Goal: Task Accomplishment & Management: Manage account settings

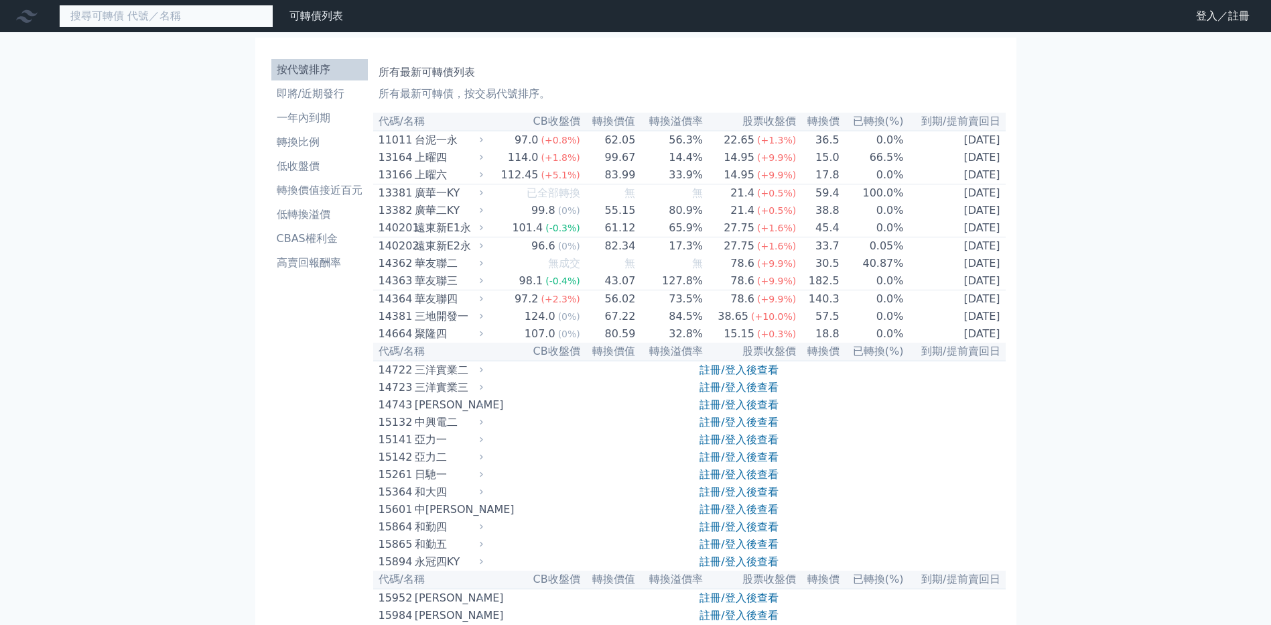
click at [246, 23] on input at bounding box center [166, 16] width 214 height 23
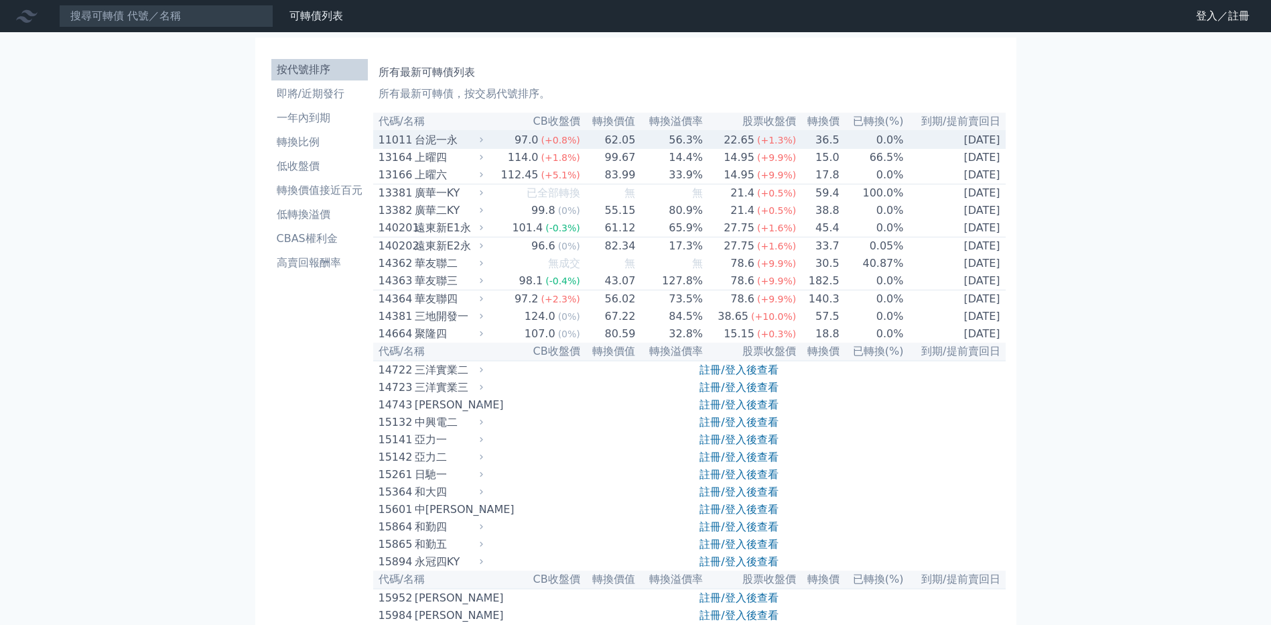
click at [486, 139] on icon at bounding box center [481, 139] width 9 height 9
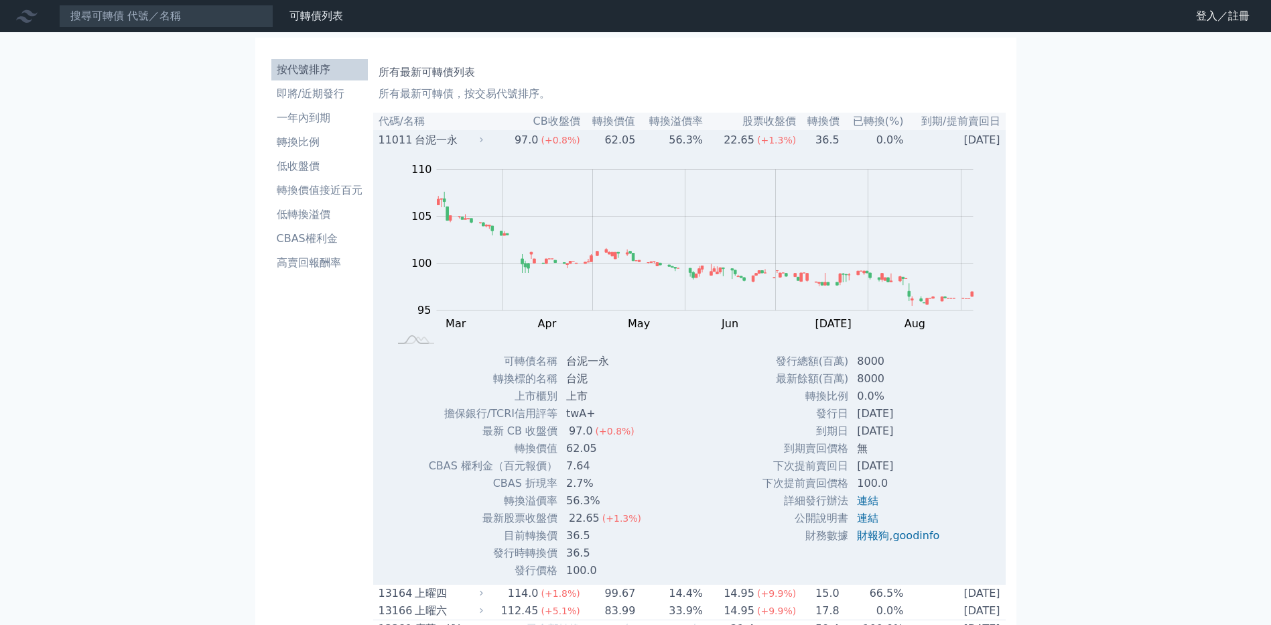
click at [486, 144] on icon at bounding box center [481, 139] width 9 height 9
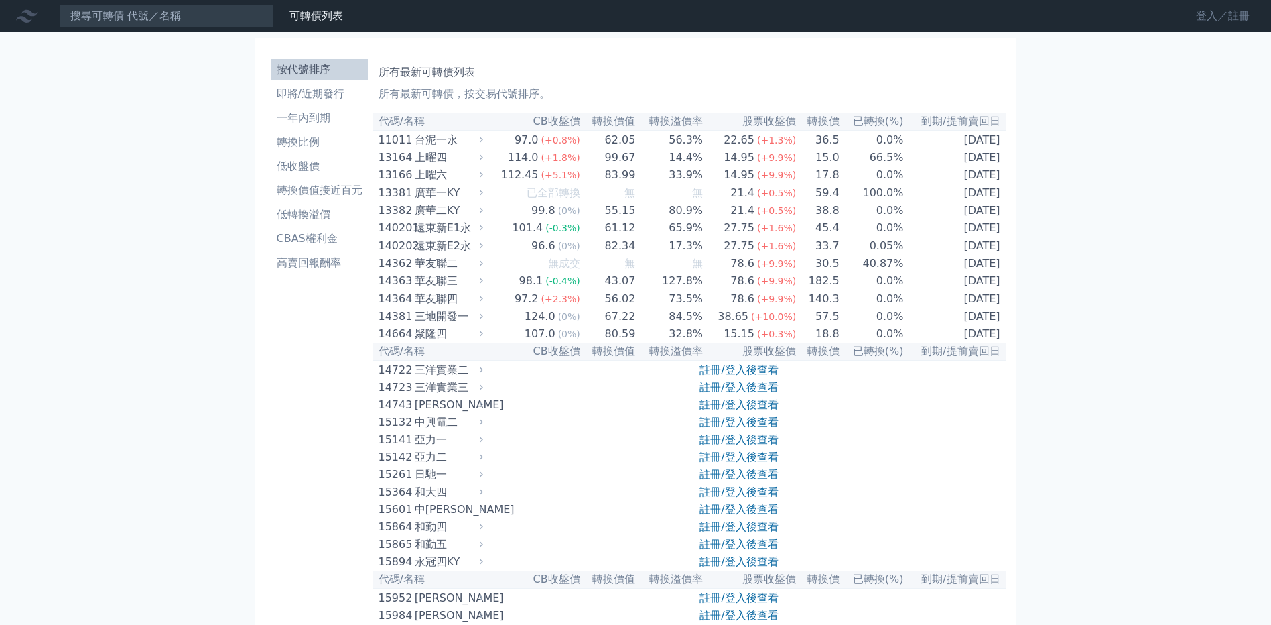
click at [1203, 15] on link "登入／註冊" at bounding box center [1222, 15] width 75 height 21
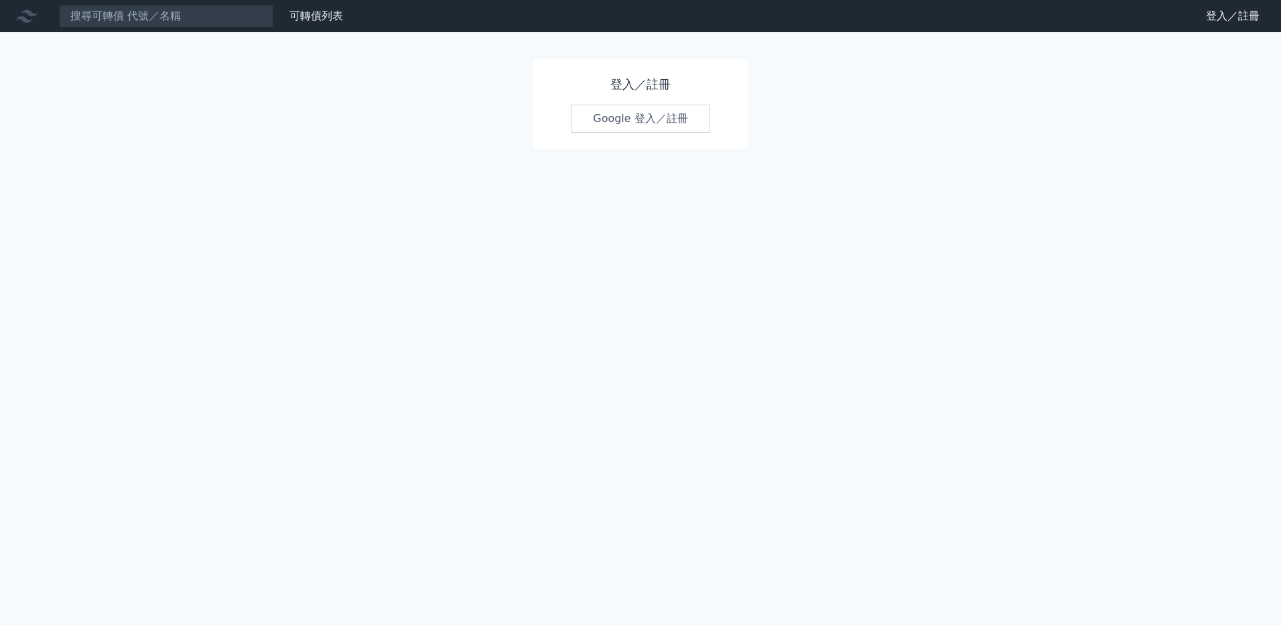
click at [653, 125] on link "Google 登入／註冊" at bounding box center [640, 119] width 139 height 28
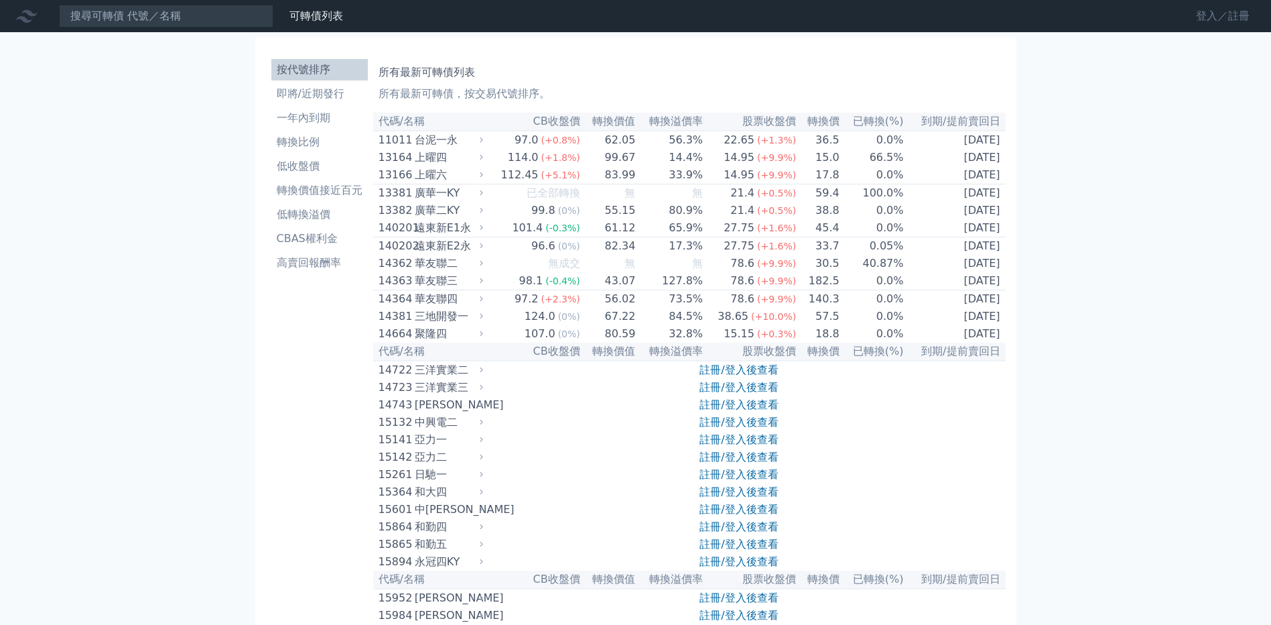
click at [1227, 23] on link "登入／註冊" at bounding box center [1222, 15] width 75 height 21
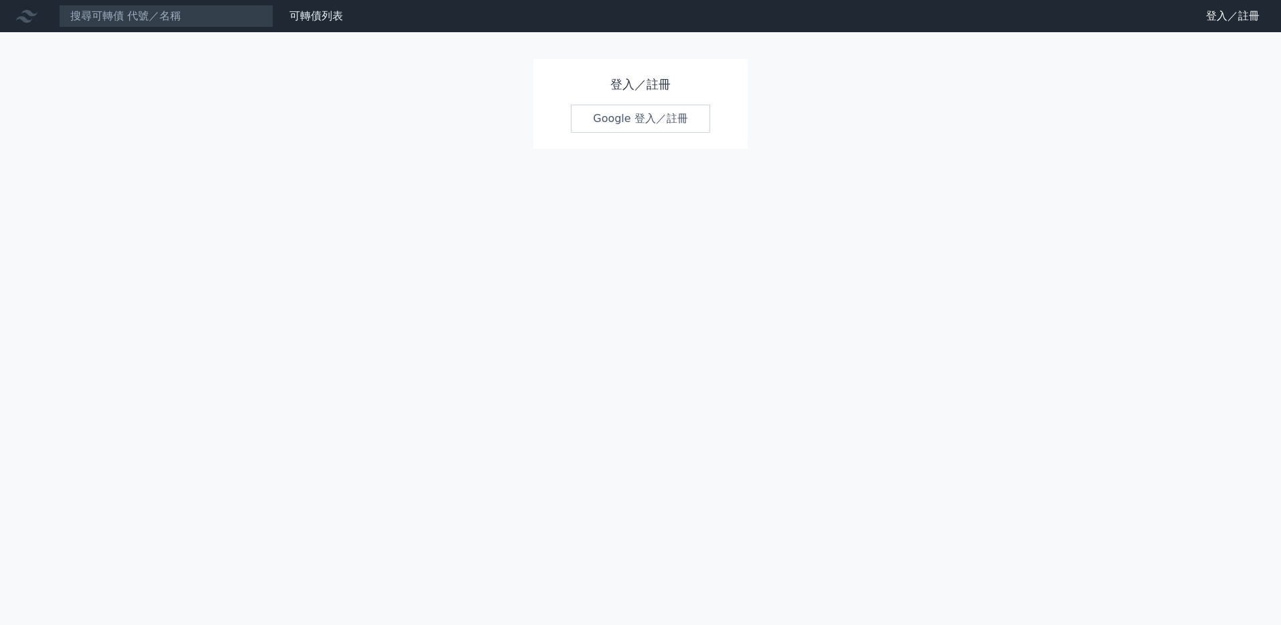
click at [638, 122] on link "Google 登入／註冊" at bounding box center [640, 119] width 139 height 28
